Goal: Task Accomplishment & Management: Use online tool/utility

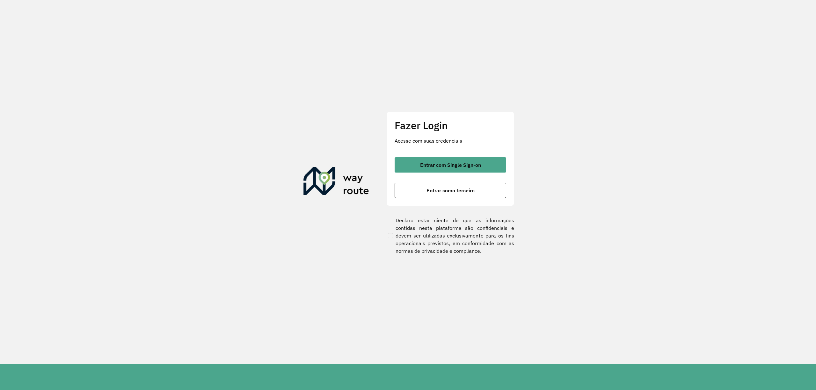
click at [427, 163] on span "Entrar com Single Sign-on" at bounding box center [450, 165] width 61 height 5
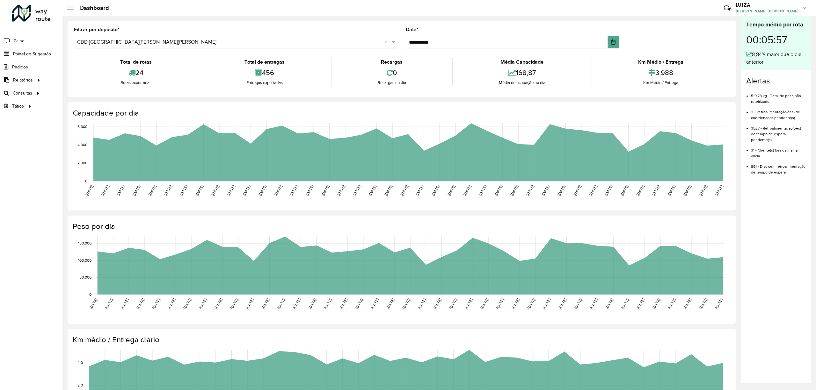
click at [650, 11] on hb-header "Dashboard Críticas? Dúvidas? Elogios? Sugestões? Entre em contato conosco! [PER…" at bounding box center [438, 8] width 753 height 16
